Goal: Transaction & Acquisition: Book appointment/travel/reservation

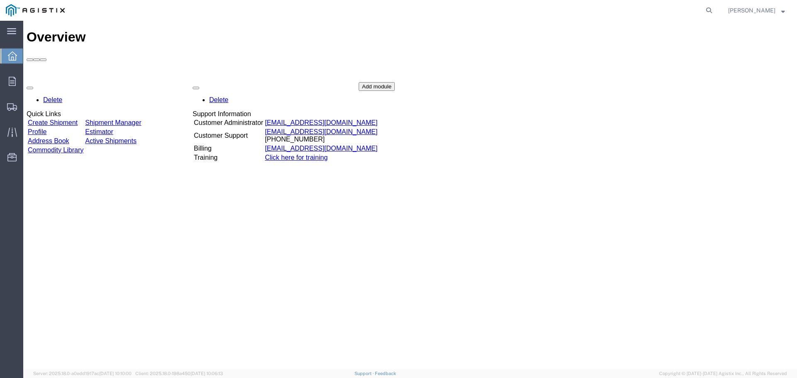
click at [75, 119] on link "Create Shipment" at bounding box center [53, 122] width 50 height 7
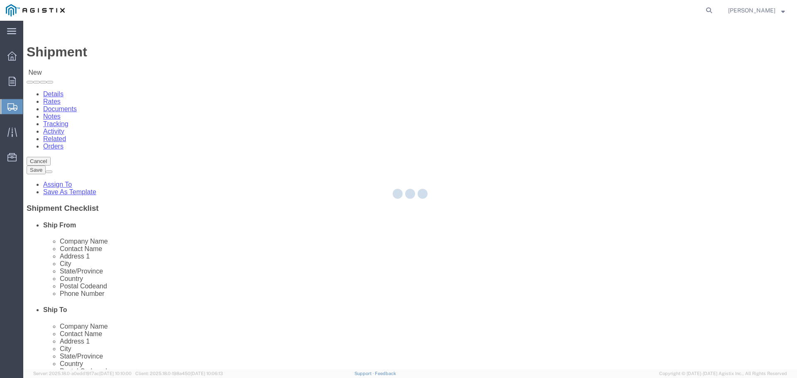
select select
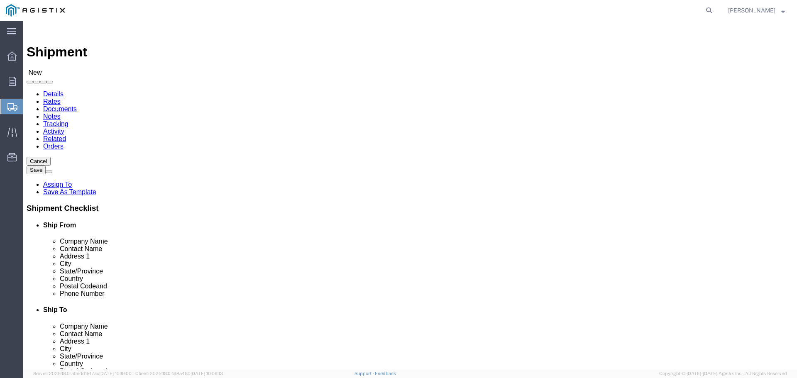
click select "Select Elster American Meter Co LLC PG&E"
select select "9596"
click select "Select Elster American Meter Co LLC PG&E"
select select "PURCHORD"
select select
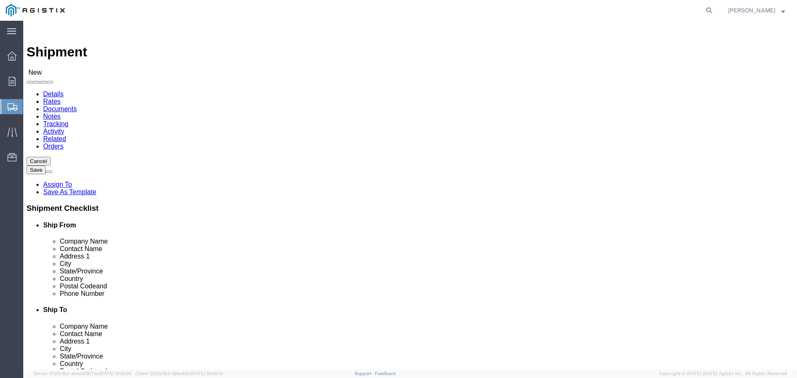
select select
click select "Select All Others Fremont DC Fresno DC Wheatland DC"
select select "19740"
click select "Select All Others Fremont DC Fresno DC Wheatland DC"
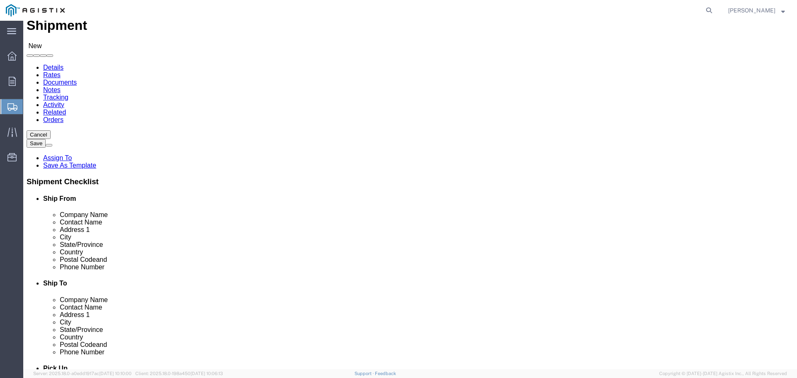
scroll to position [42, 0]
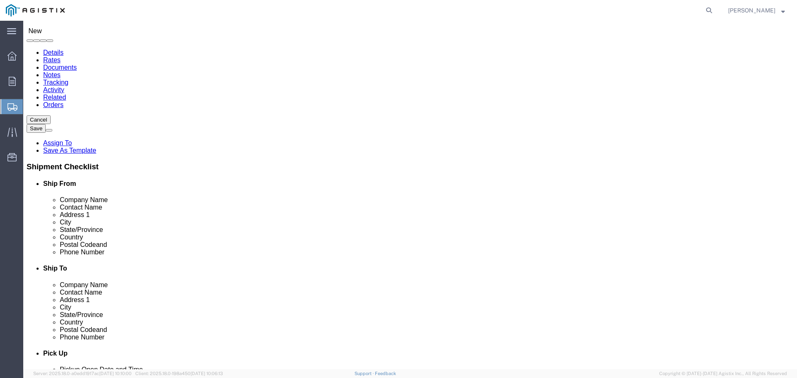
click input "text"
type input "H"
drag, startPoint x: 157, startPoint y: 239, endPoint x: 312, endPoint y: 191, distance: 162.6
click p "- HONEYWELL AMERICAN METER - (ROBIN) 2221 INDUSTRIAL ROAD, NEBRASKA CITY, NE, 6…"
select select
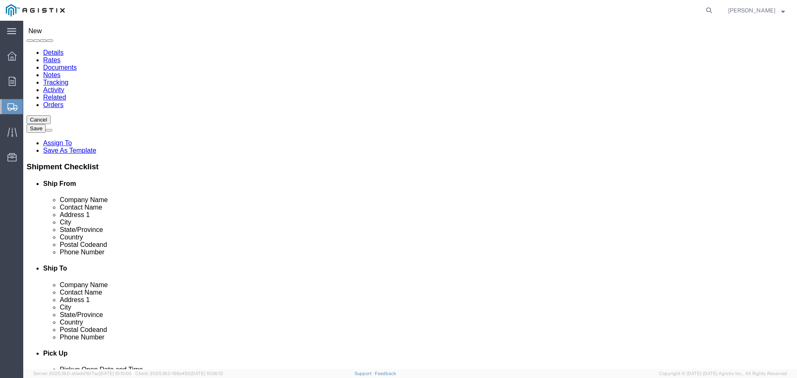
type input "HONEYWELL AMERICAN METER"
type input "ROBIN"
type input "2221 INDUSTRIAL ROAD"
type input "NEBRASKA CITY"
type input "68410"
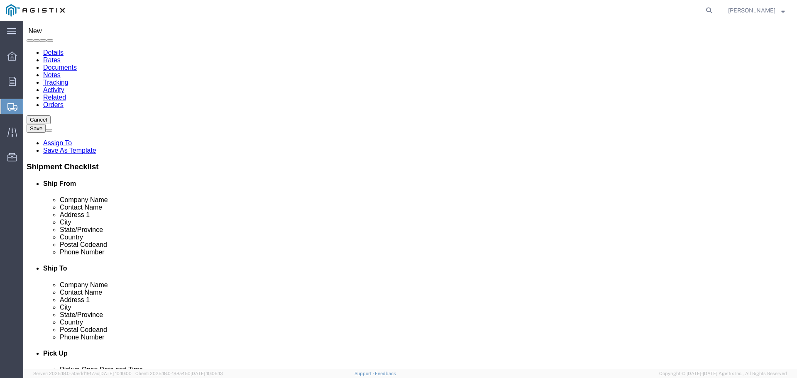
type input "4028738277"
type input "robin.heng@honeywell.com"
checkbox input "true"
select select "NE"
type input "HONEYWELL AMERICAN METER"
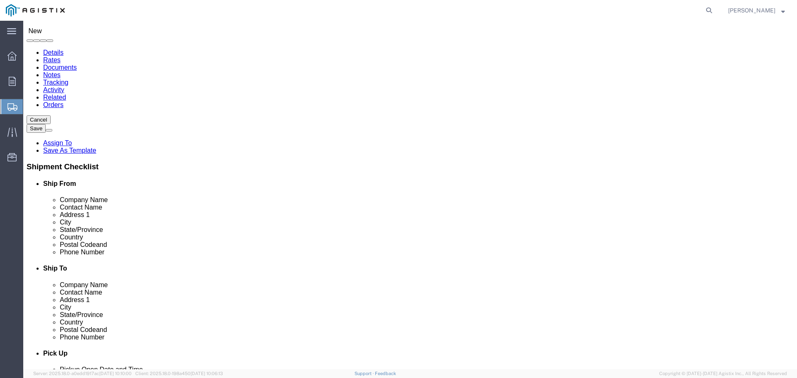
click input "text"
type input "PACIFIC GAS"
click p "- PACIFIC GAS AND ELECTRIC - (TAMI) 42105 BOYCE ROAD, FREMONT, CA 94538, US"
select select
type input "PACIFIC GAS AND ELECTRIC"
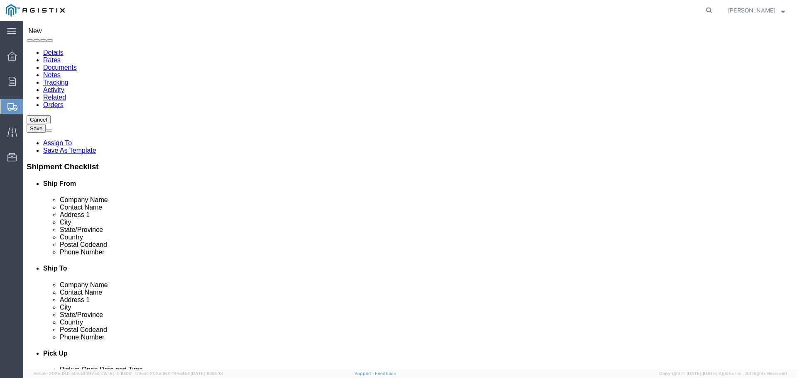
type input "TAMI"
type input "42105 BOYCE ROAD"
type input "FREMONT"
type input "94538"
type input "510-770-2025"
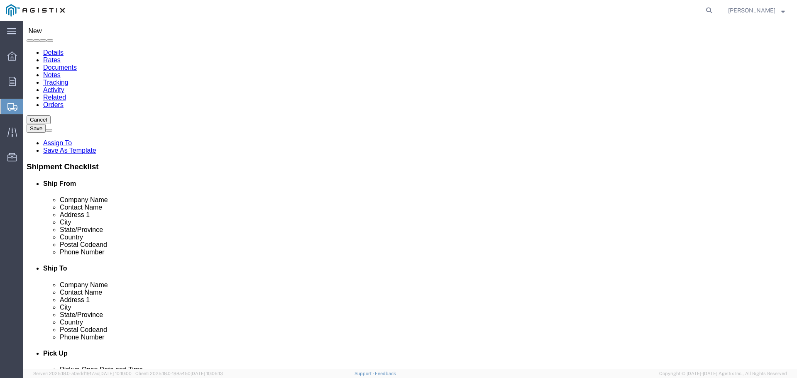
select select "CA"
type input "PACIFIC GAS AND ELECTRIC"
click input "42105 BOYCE ROAD"
type input "4"
type input "4101 S AIRPORT WAY"
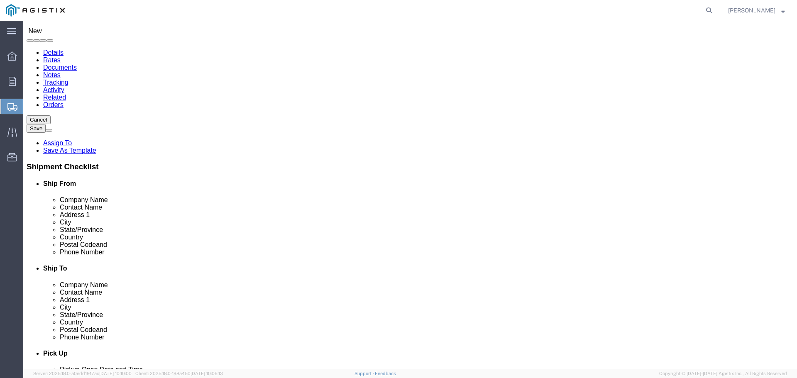
select select
click input "FREMONT"
type input "F"
type input "STOCKTON"
select select
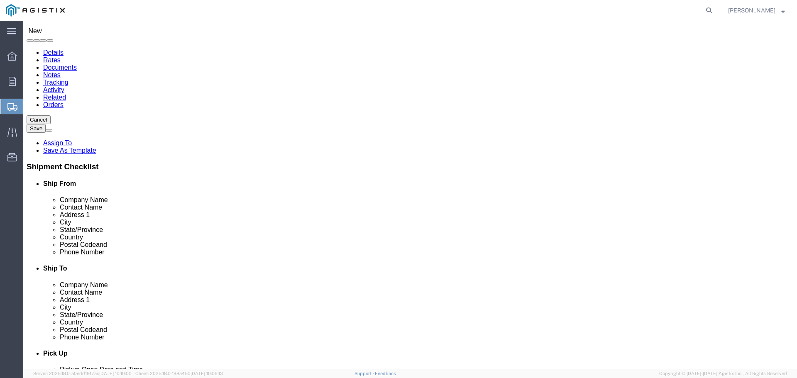
click label "City"
click input "94538"
type input "9"
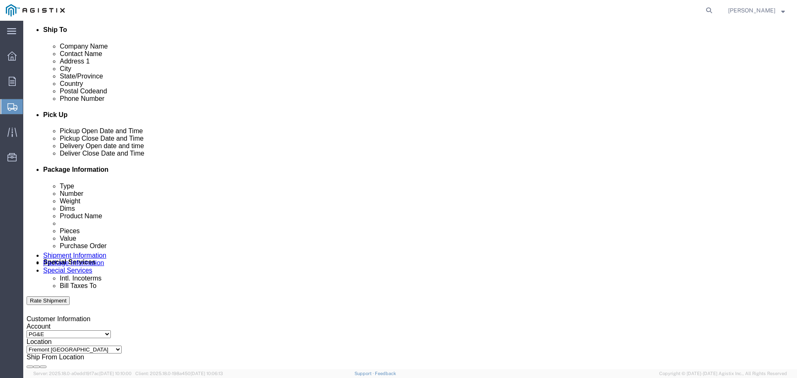
scroll to position [291, 0]
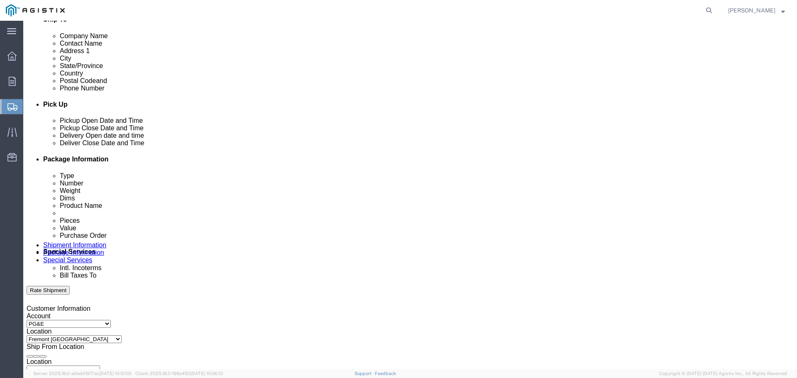
type input "95206"
select select
click div "Sep 04 2025 12:00 PM"
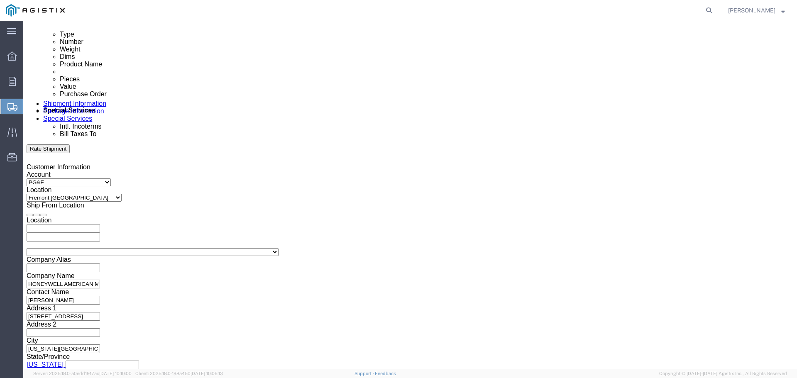
type input "11:00 PM"
click button "Apply"
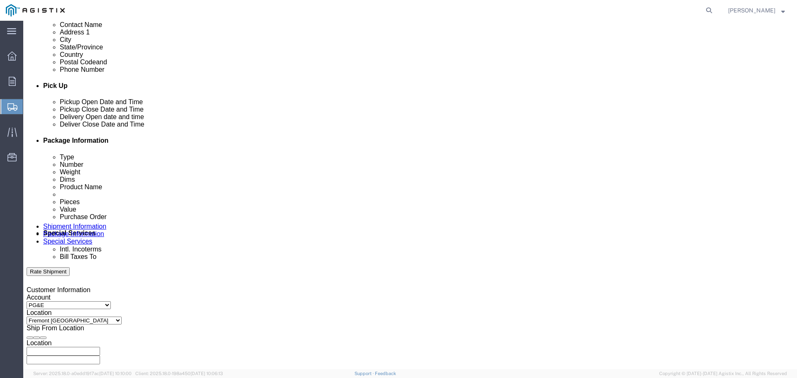
scroll to position [308, 0]
click div
click input "12:00 AM"
type input "8:00 AM"
click button "Apply"
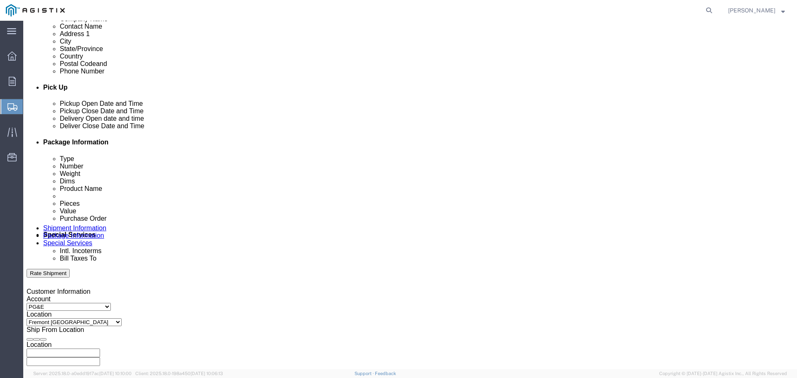
click div
click button "Apply"
click input "text"
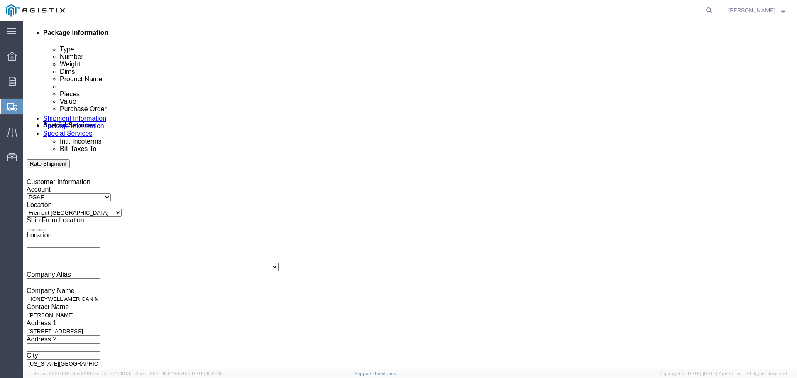
scroll to position [432, 0]
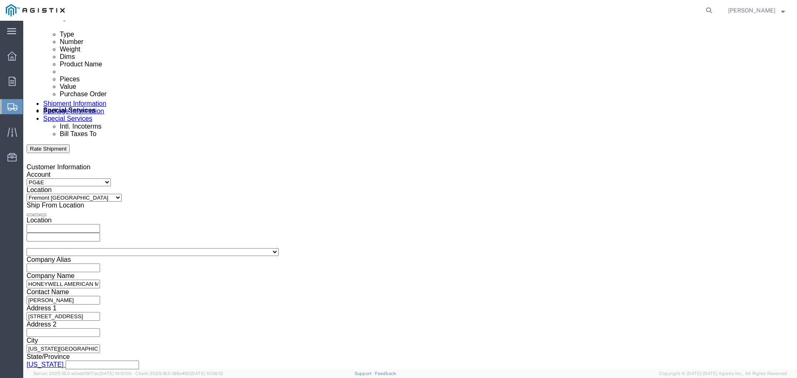
type input "3501361197"
click select "Select Air Less than Truckload Multi-Leg Ocean Freight Rail Small Parcel Truckl…"
select select "TL"
click select "Select Air Less than Truckload Multi-Leg Ocean Freight Rail Small Parcel Truckl…"
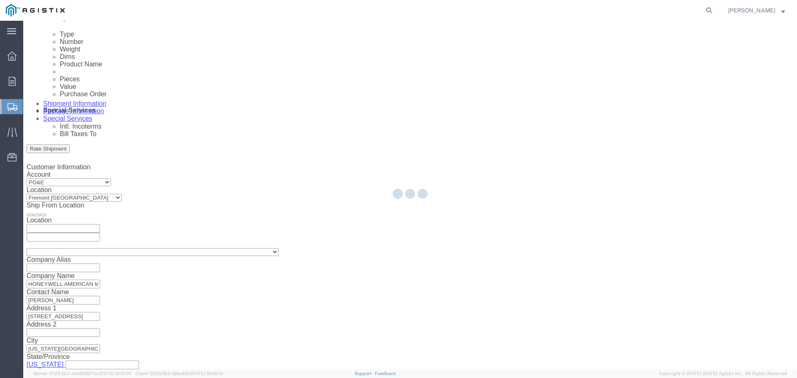
select select
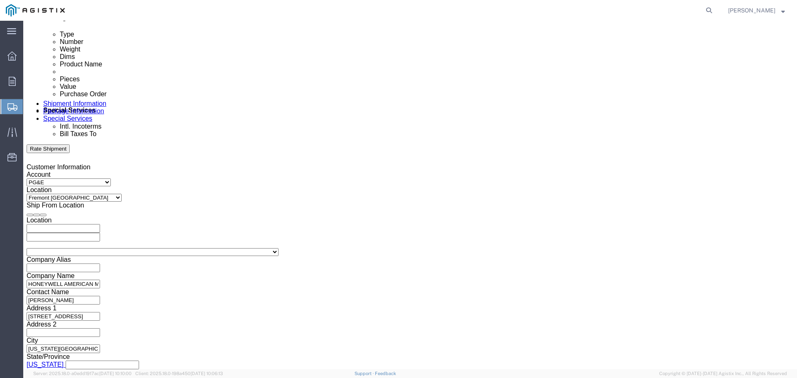
click select "Select 1-Ton (PSS) 10 Wheel 10 Yard Dump Truck 20 Yard Dump Truck Bobtail Botto…"
select select "STDV"
click select "Select 1-Ton (PSS) 10 Wheel 10 Yard Dump Truck 20 Yard Dump Truck Bobtail Botto…"
click select "Select 53 Feet 20 Feet 35 Feet 48 Feet"
select select "53FT"
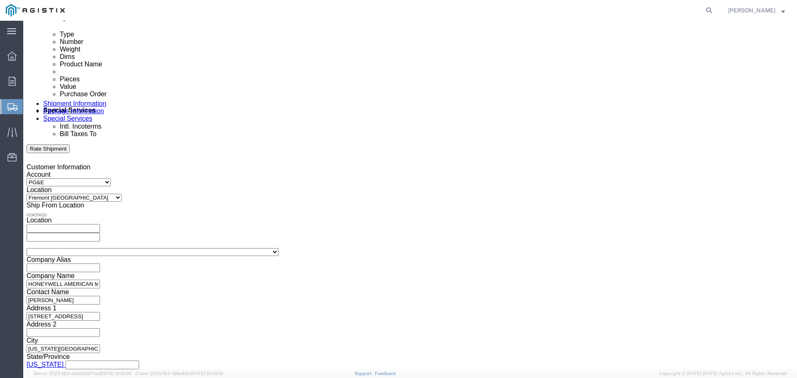
click select "Select 53 Feet 20 Feet 35 Feet 48 Feet"
click button "Continue"
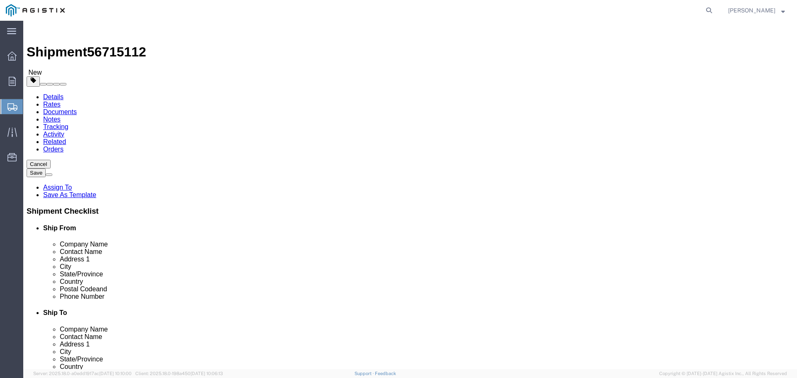
click input "1"
click select "Select Bulk Bundle(s) Cardboard Box(es) Carton(s) Crate(s) Drum(s) (Fiberboard)…"
select select "PSST"
click select "Select Bulk Bundle(s) Cardboard Box(es) Carton(s) Crate(s) Drum(s) (Fiberboard)…"
click input "text"
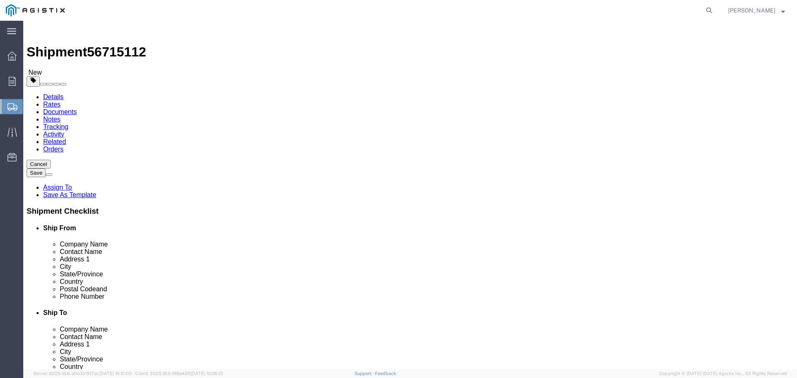
type input "3120"
click input "1"
type input "52"
click input "text"
type input "42"
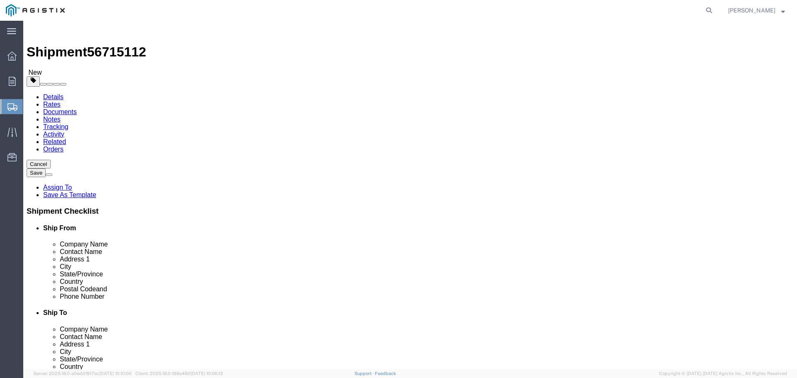
click input "text"
type input "45"
click input "text"
type input "46"
click input "0.00"
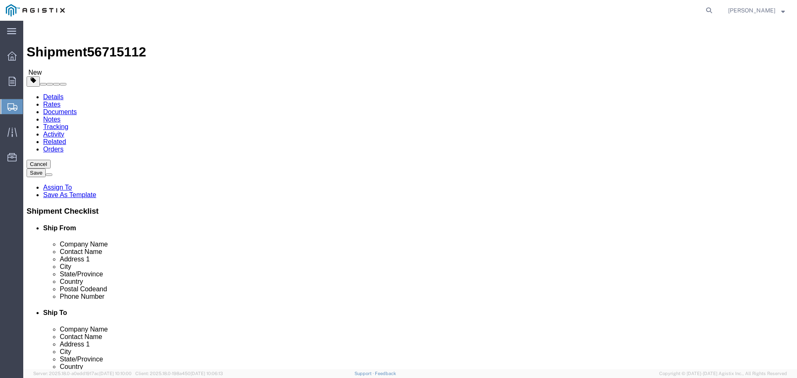
type input "0"
type input "41080"
click link "Add Content"
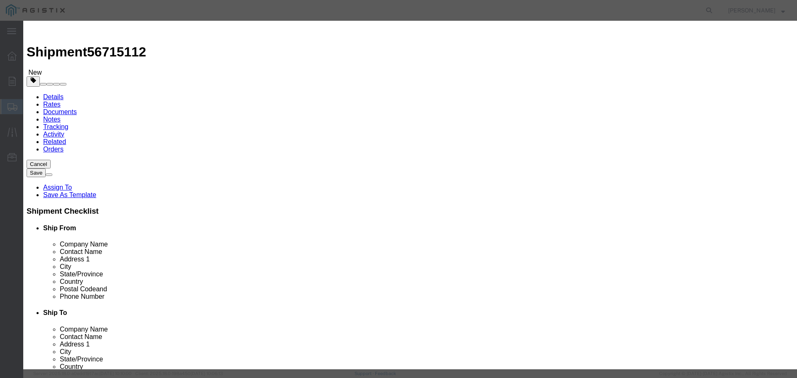
click input "text"
type input "AC250"
click input "0"
type input "3120"
click input "text"
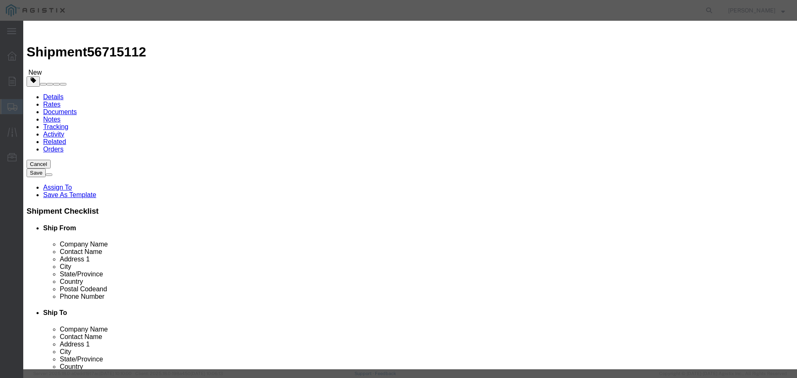
type input "328173.00"
click select "Select 50 55 60 65 70 85 92.5 100 125 175 250 300 400"
select select "85"
click select "Select 50 55 60 65 70 85 92.5 100 125 175 250 300 400"
click button "Save & Close"
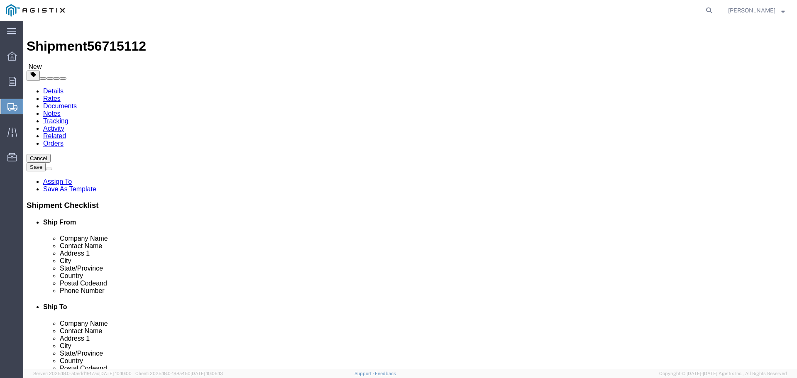
scroll to position [7, 0]
click button "Continue"
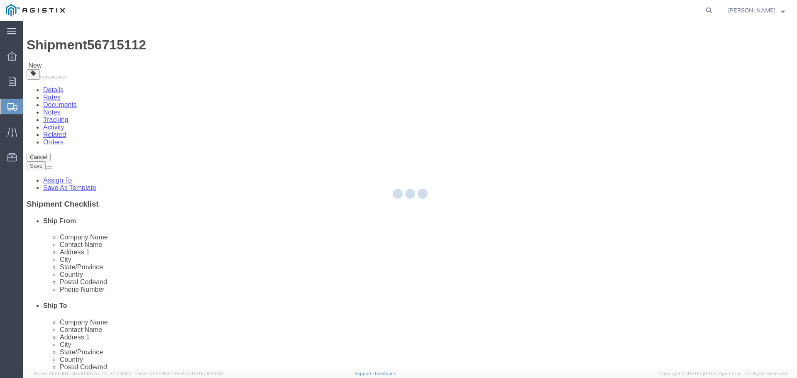
select select
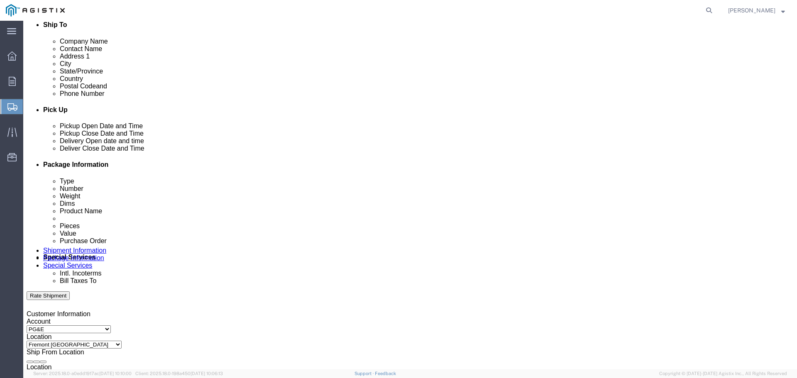
scroll to position [298, 0]
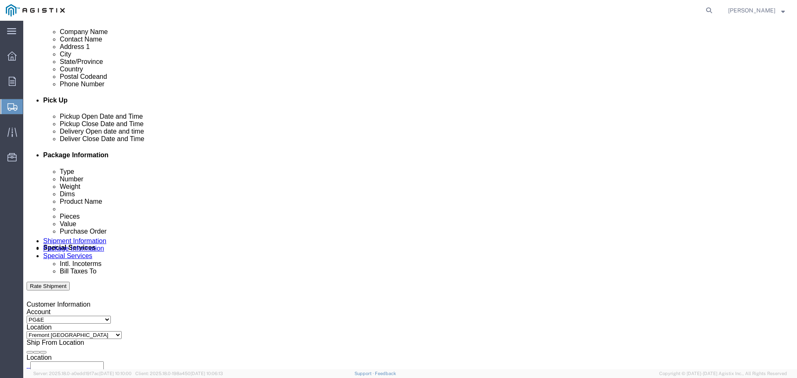
click select "Select 1 Day 2 Day 3-5 Day Economy 5+ Day"
select select "3-5 Day Economy"
click select "Select 1 Day 2 Day 3-5 Day Economy 5+ Day"
click button "Rate Shipment"
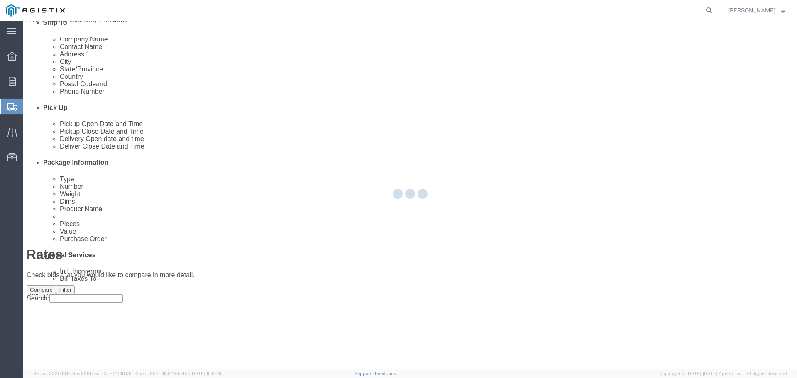
scroll to position [0, 0]
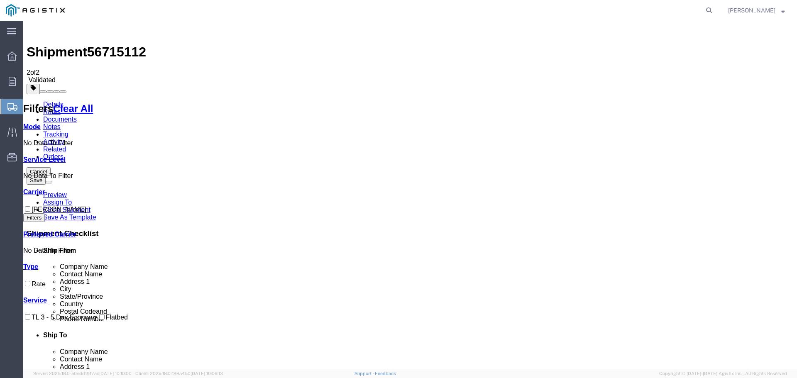
click at [30, 206] on input "C.H. Robinson" at bounding box center [27, 208] width 5 height 5
checkbox input "true"
